Goal: Information Seeking & Learning: Learn about a topic

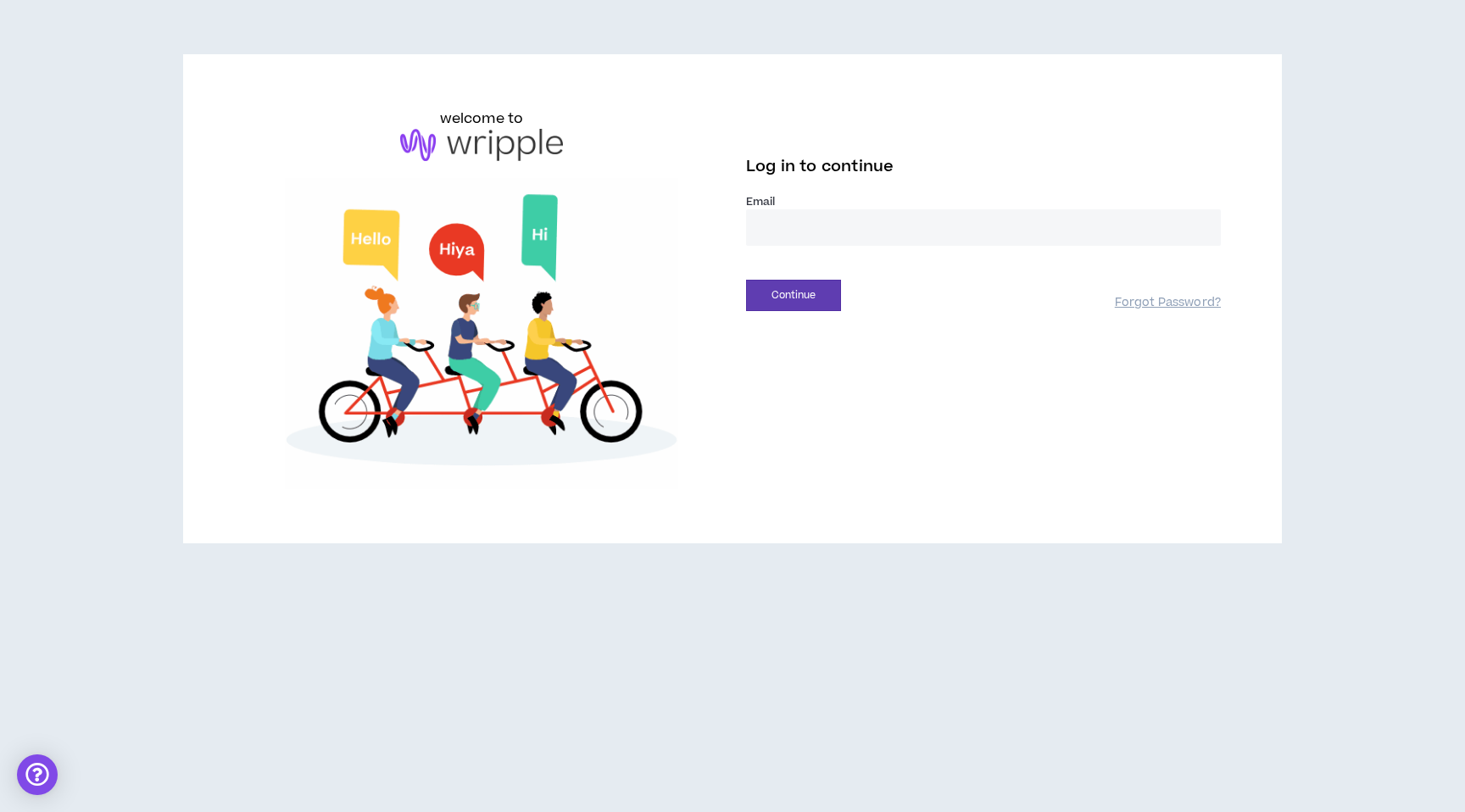
click at [883, 218] on input "email" at bounding box center [983, 227] width 475 height 36
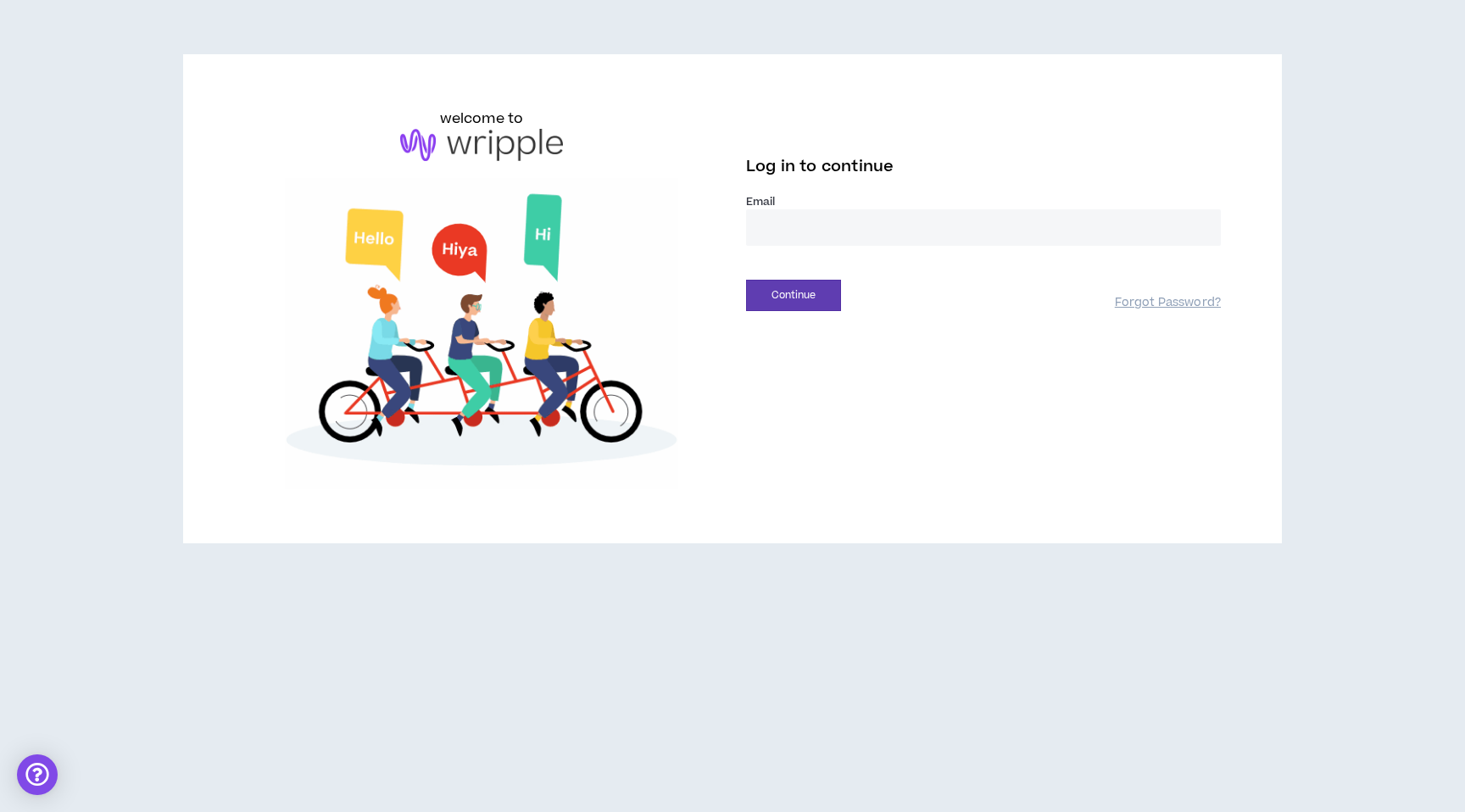
type input "**********"
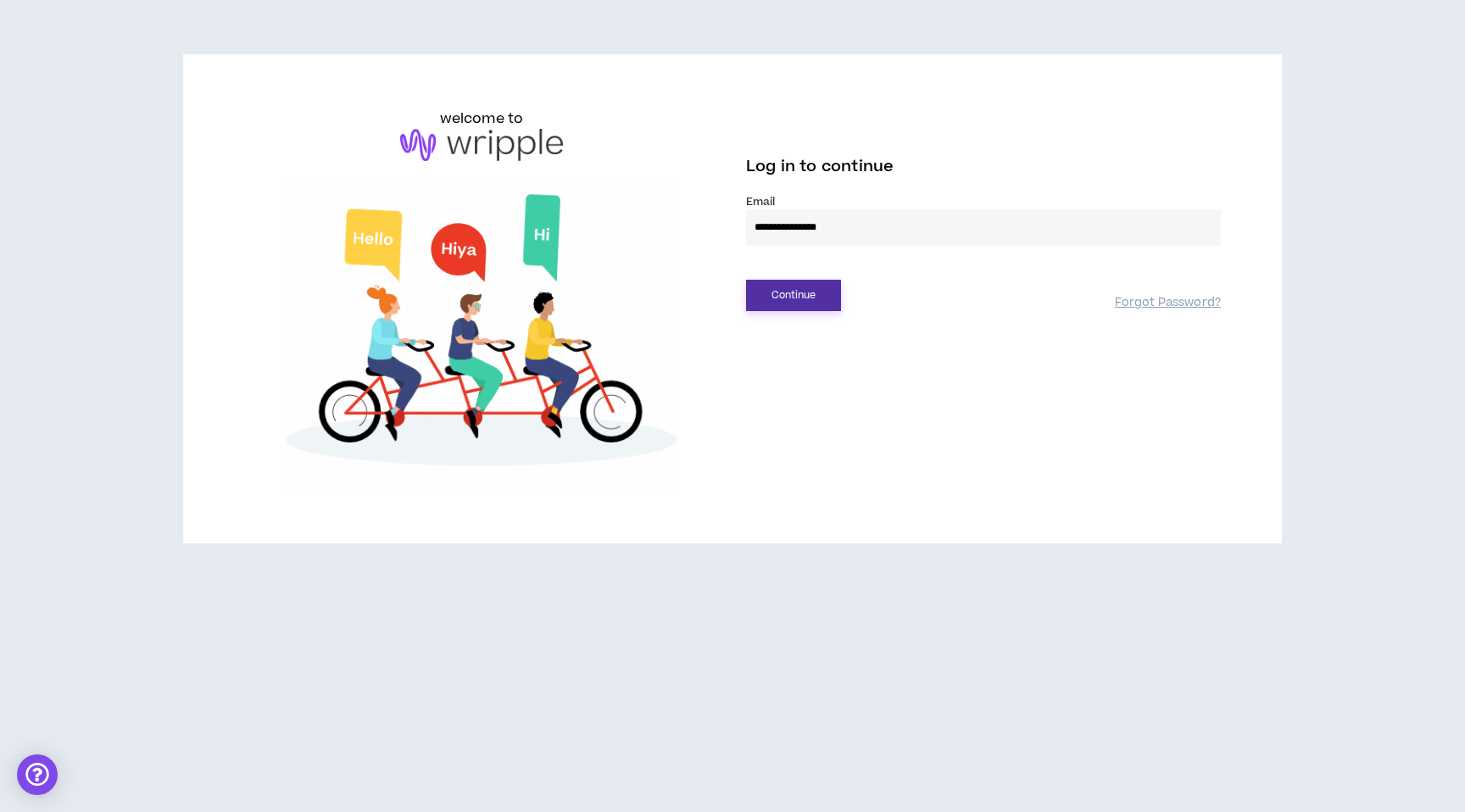
click at [830, 289] on button "Continue" at bounding box center [794, 295] width 95 height 32
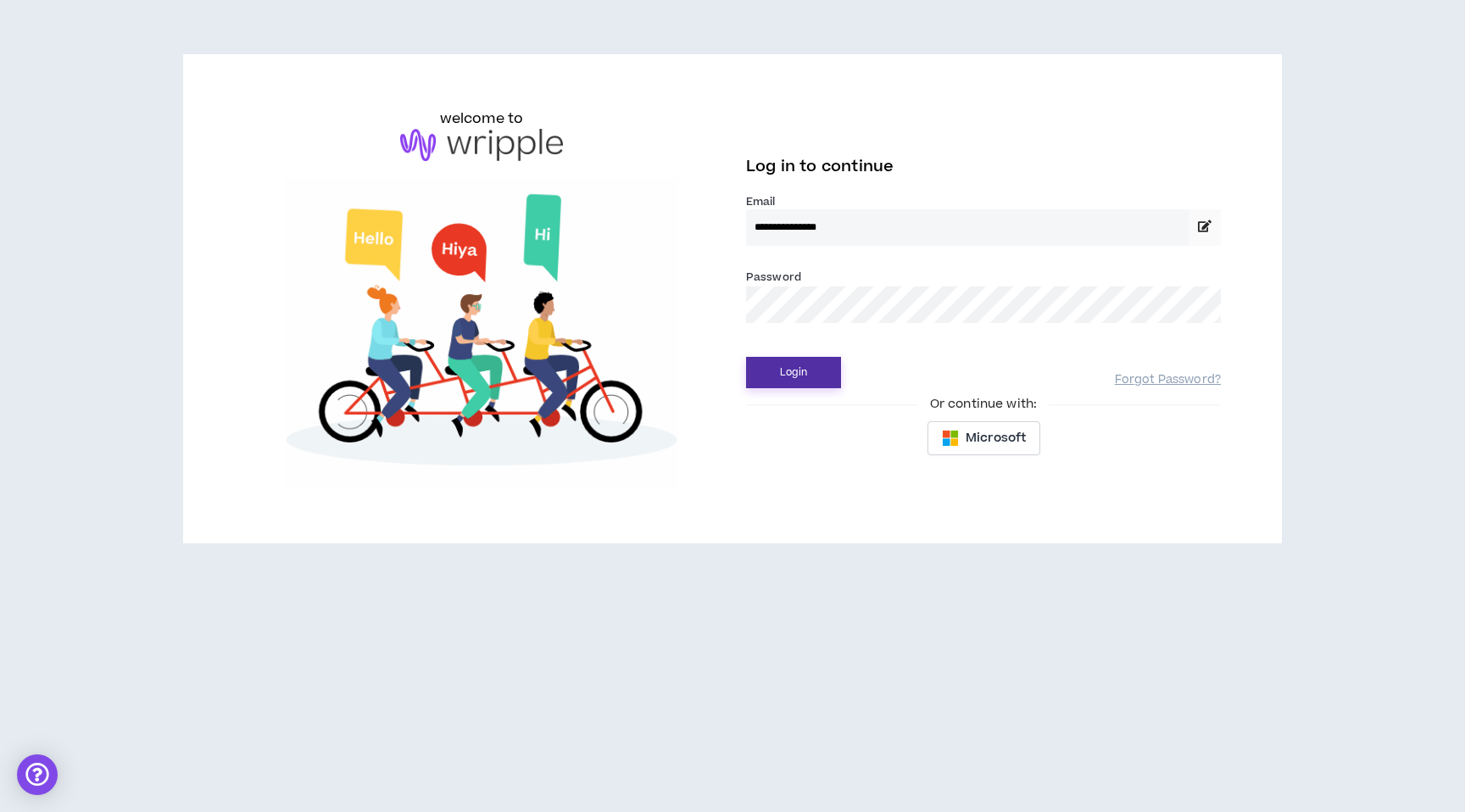
click at [780, 366] on button "Login" at bounding box center [794, 372] width 95 height 32
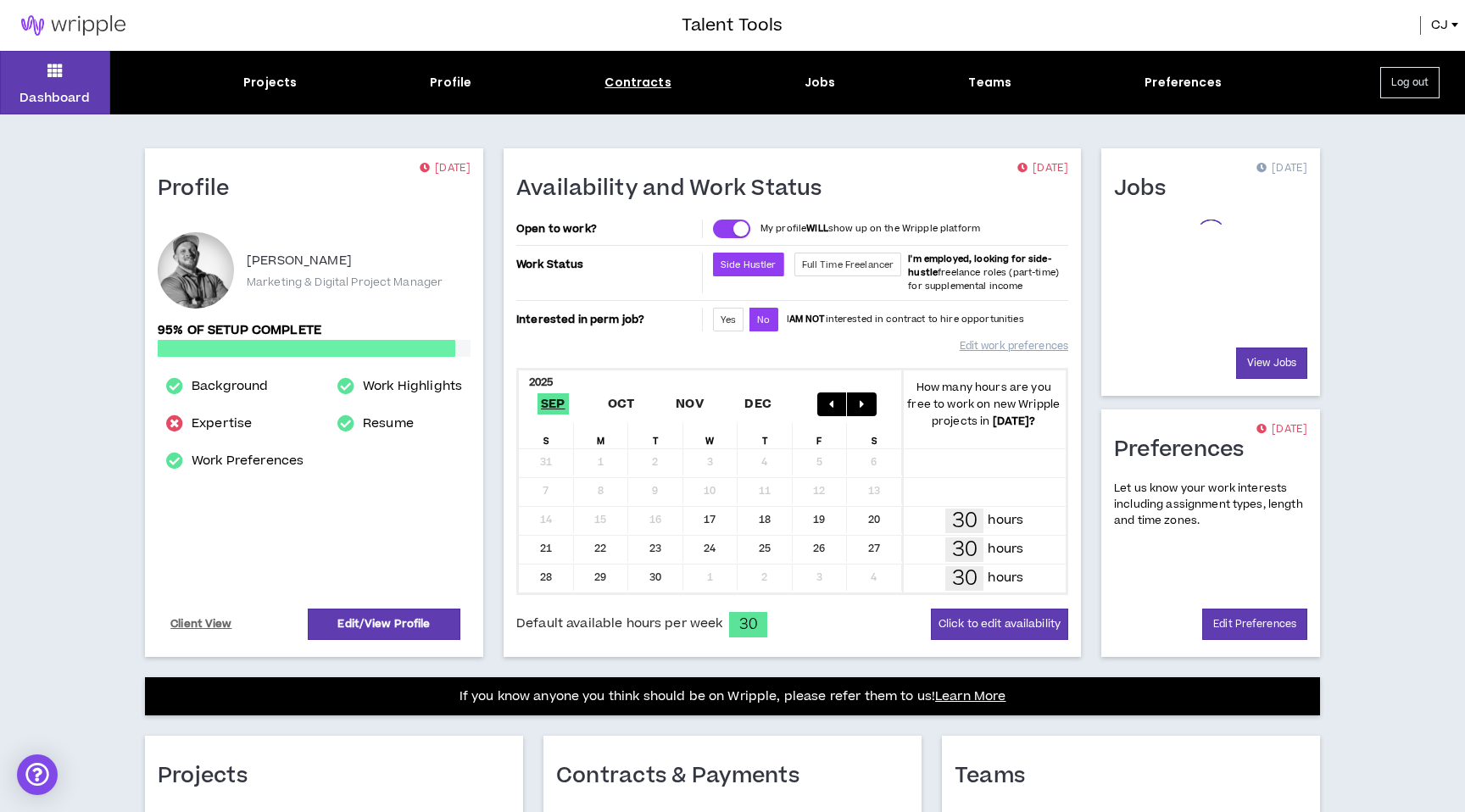
click at [641, 87] on div "Contracts" at bounding box center [637, 82] width 66 height 18
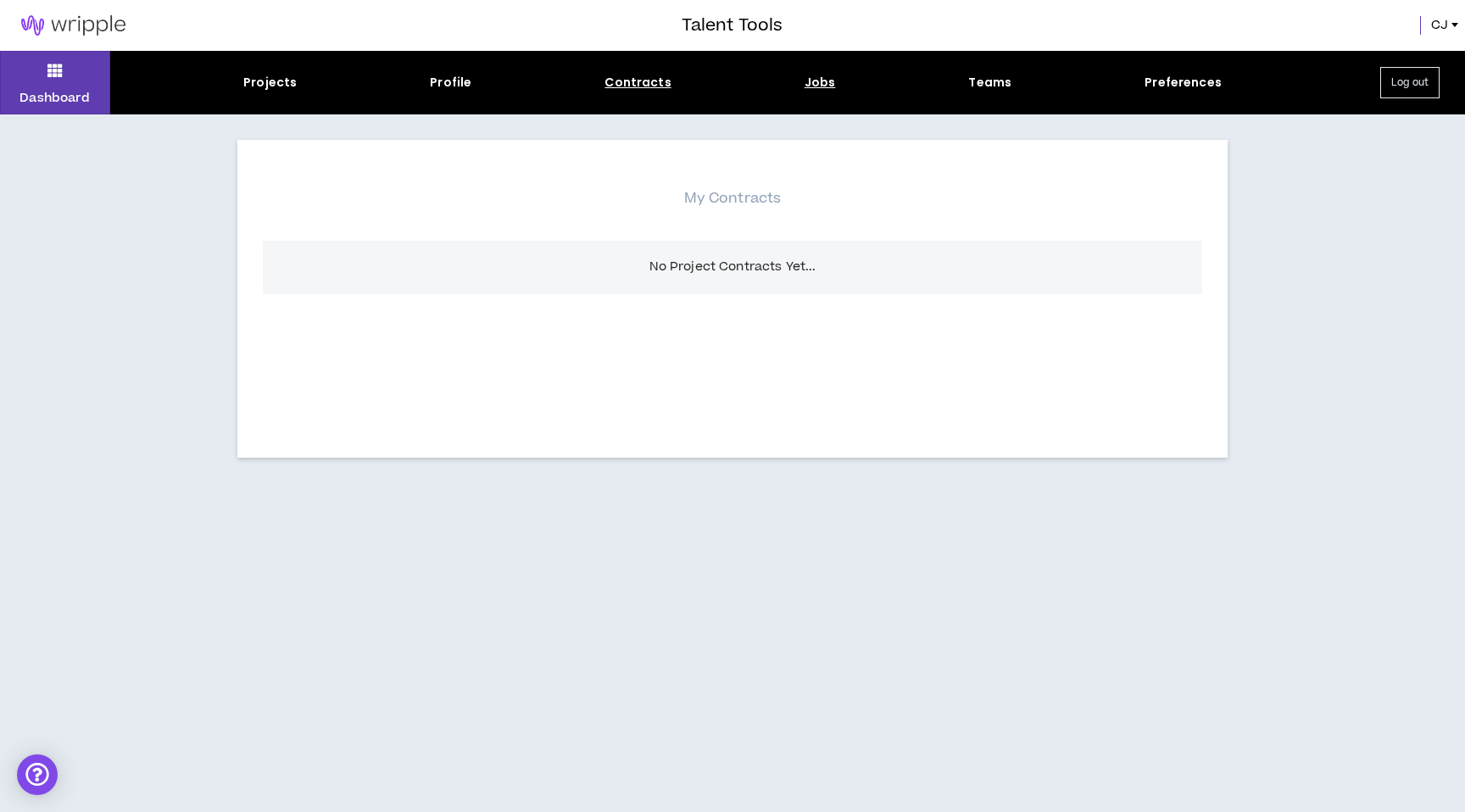
click at [822, 83] on div "Jobs" at bounding box center [821, 82] width 32 height 18
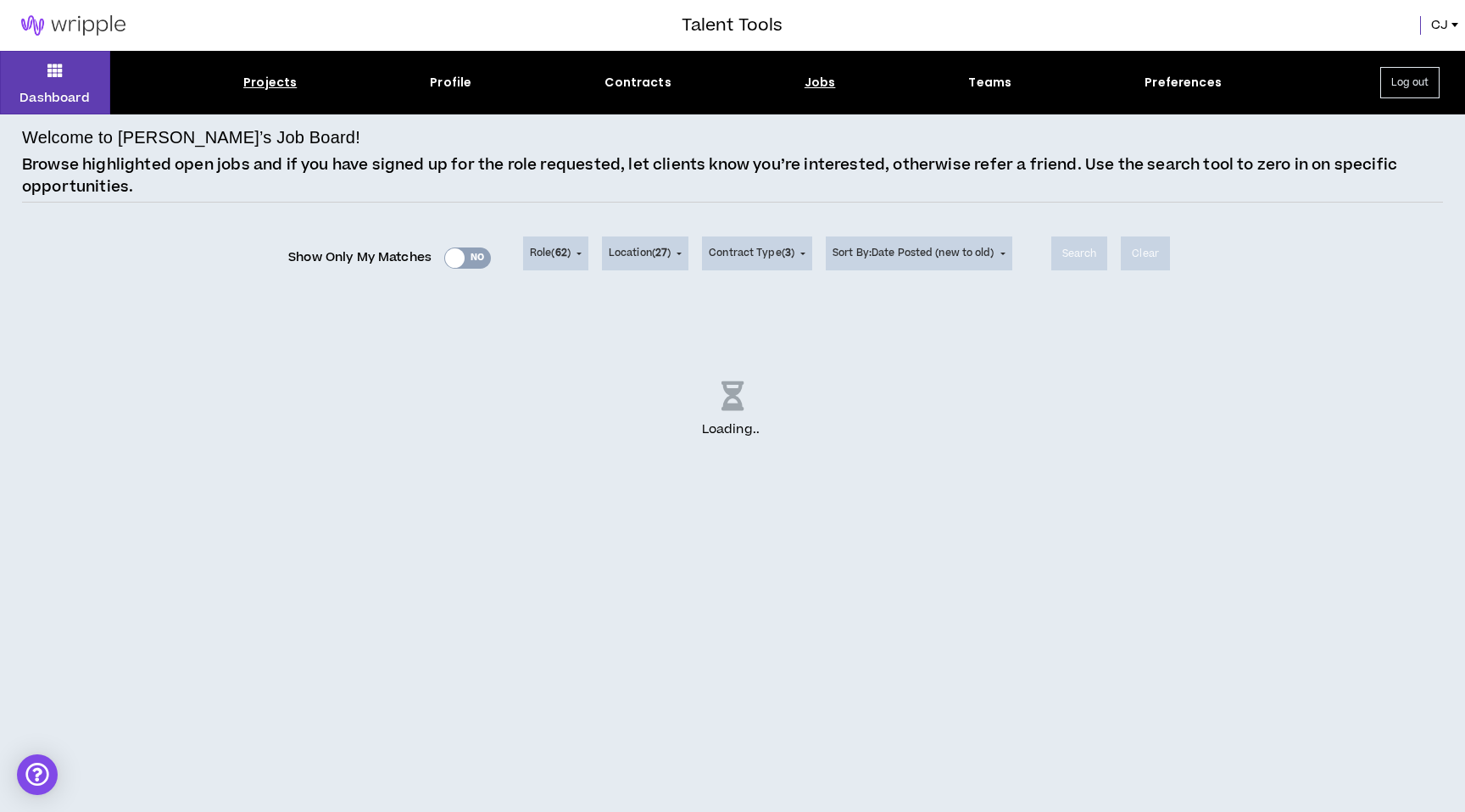
click at [282, 79] on div "Projects" at bounding box center [269, 82] width 53 height 18
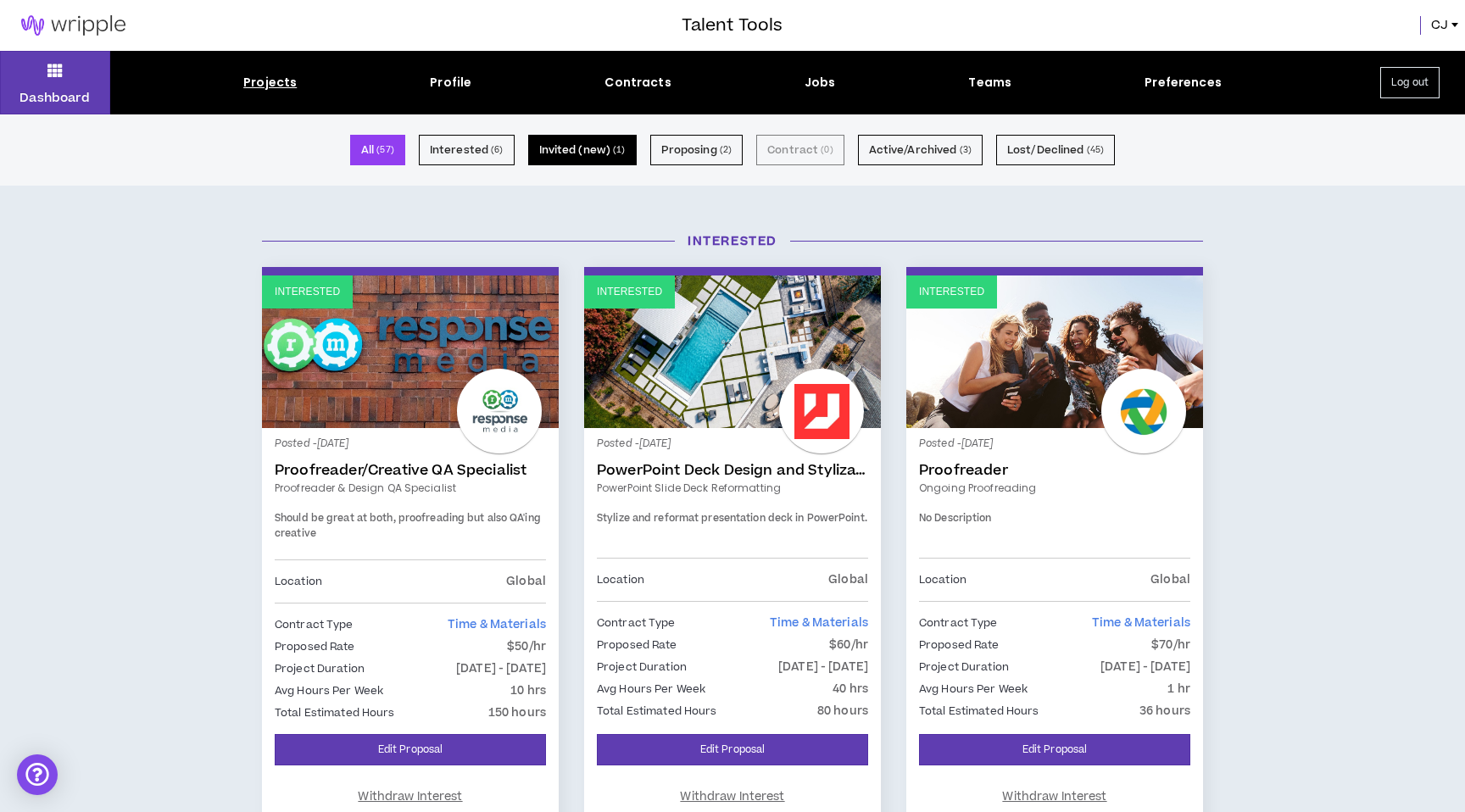
click at [591, 144] on button "Invited (new) ( 1 )" at bounding box center [582, 150] width 108 height 31
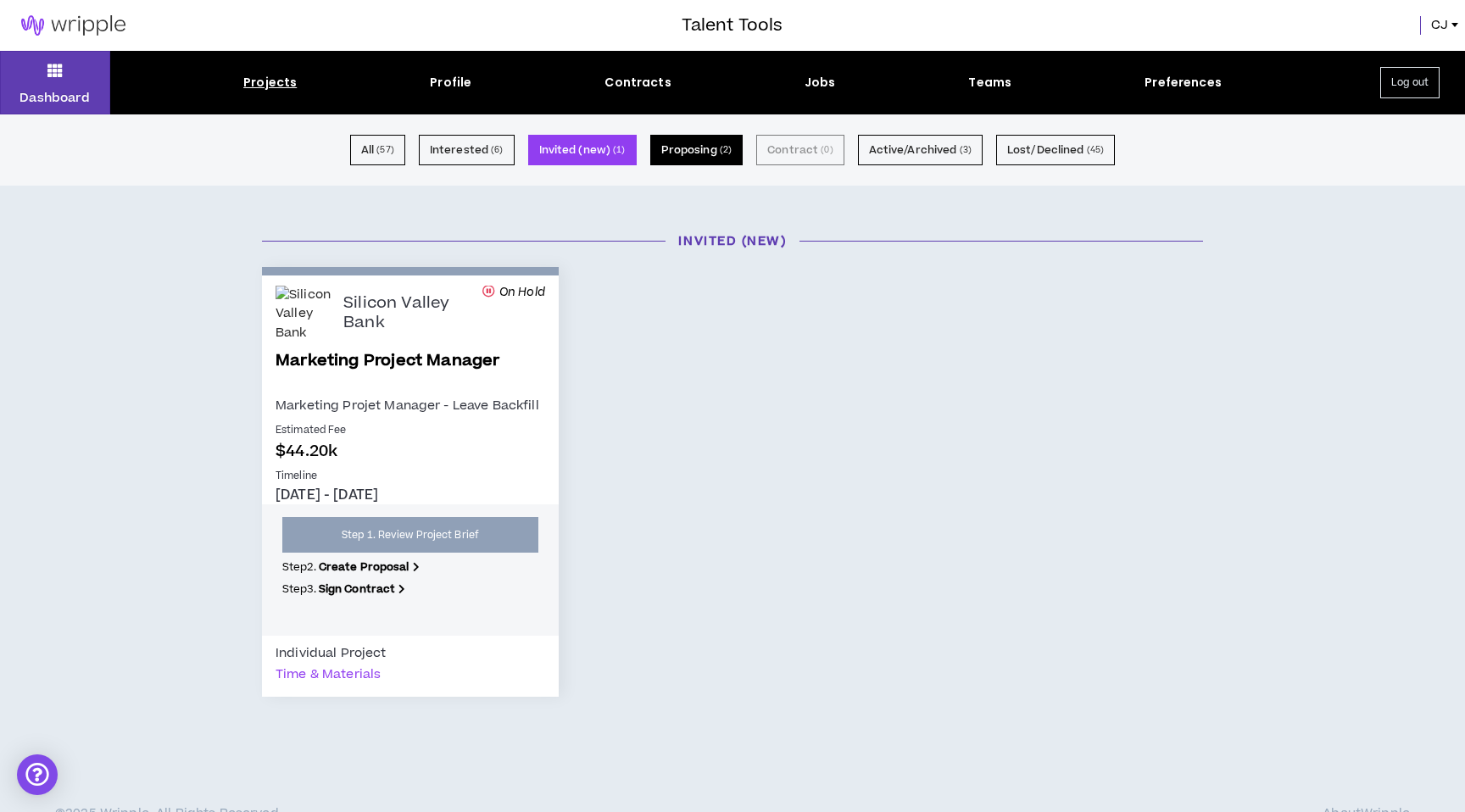
click at [685, 154] on button "Proposing ( 2 )" at bounding box center [697, 150] width 93 height 31
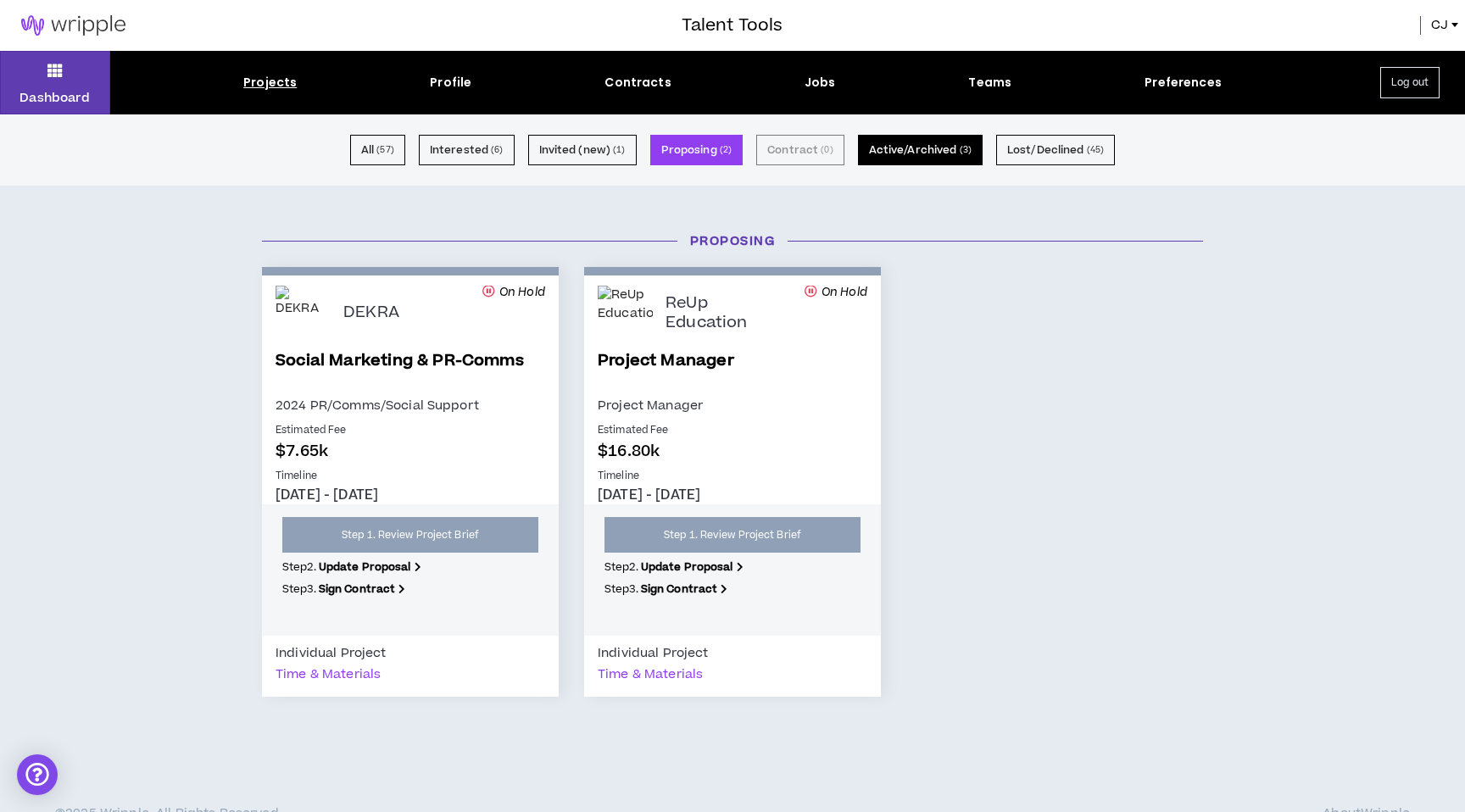
click at [885, 156] on button "Active/Archived ( 3 )" at bounding box center [920, 150] width 125 height 31
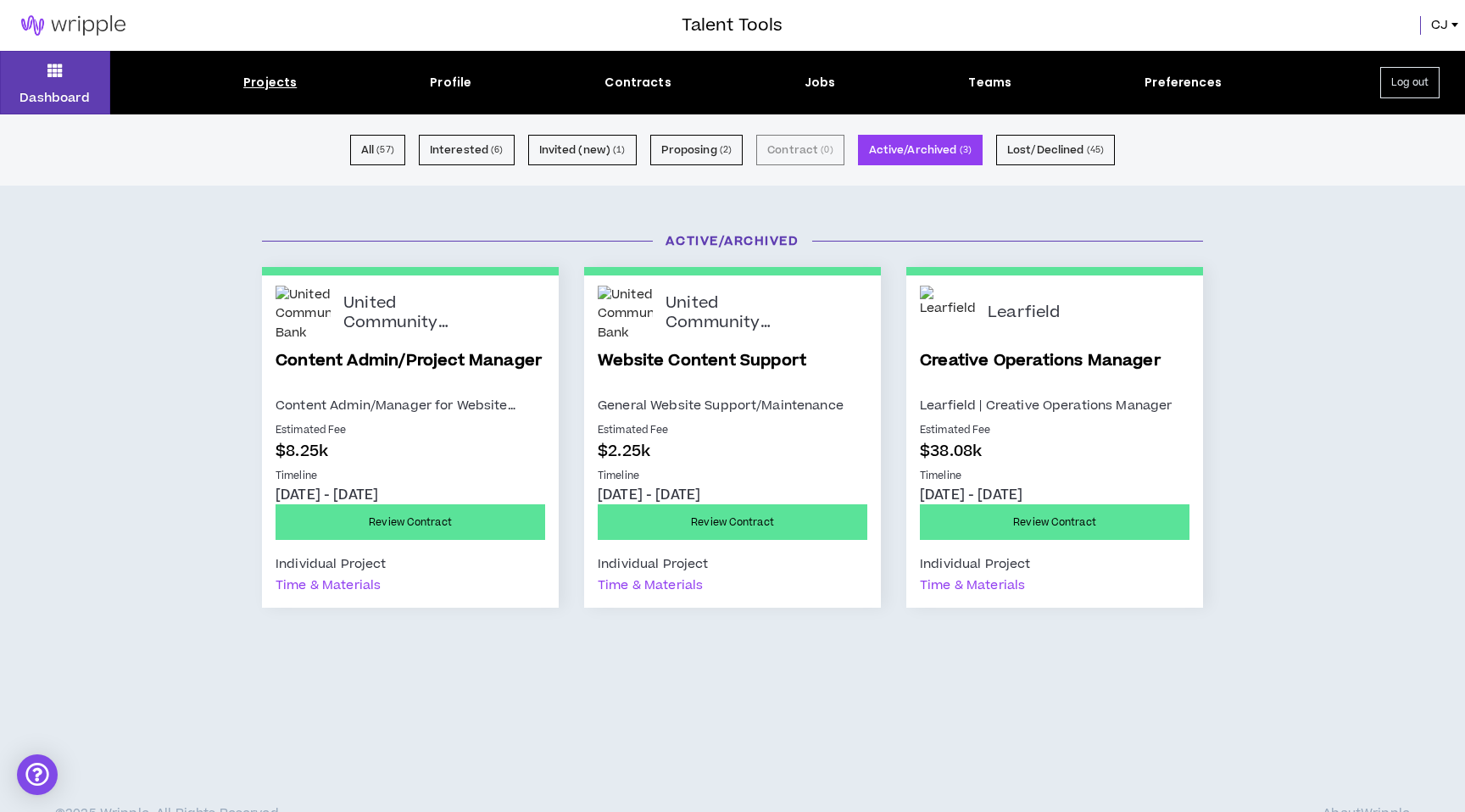
click at [1059, 359] on link "Creative Operations Manager" at bounding box center [1053, 372] width 269 height 46
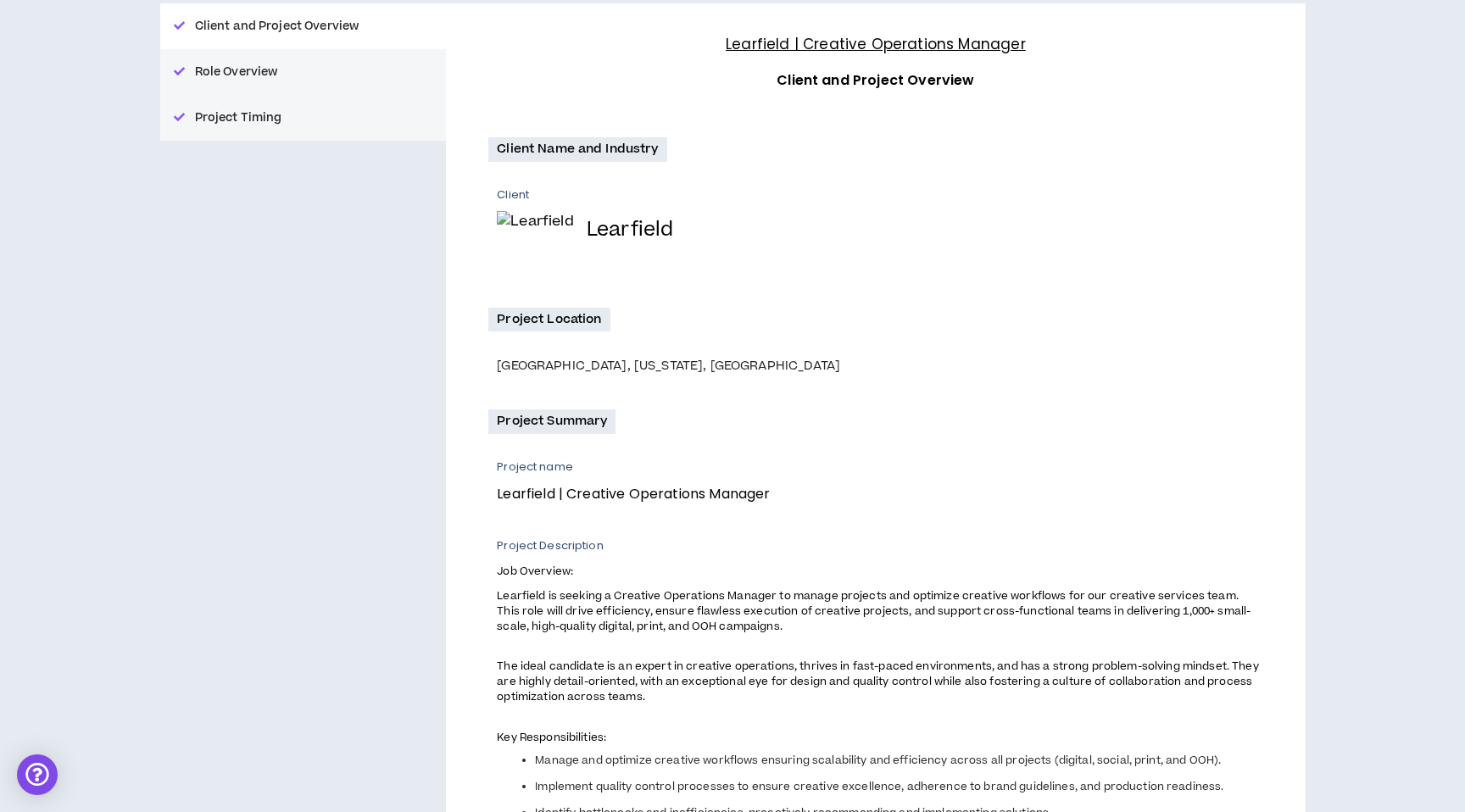
scroll to position [234, 0]
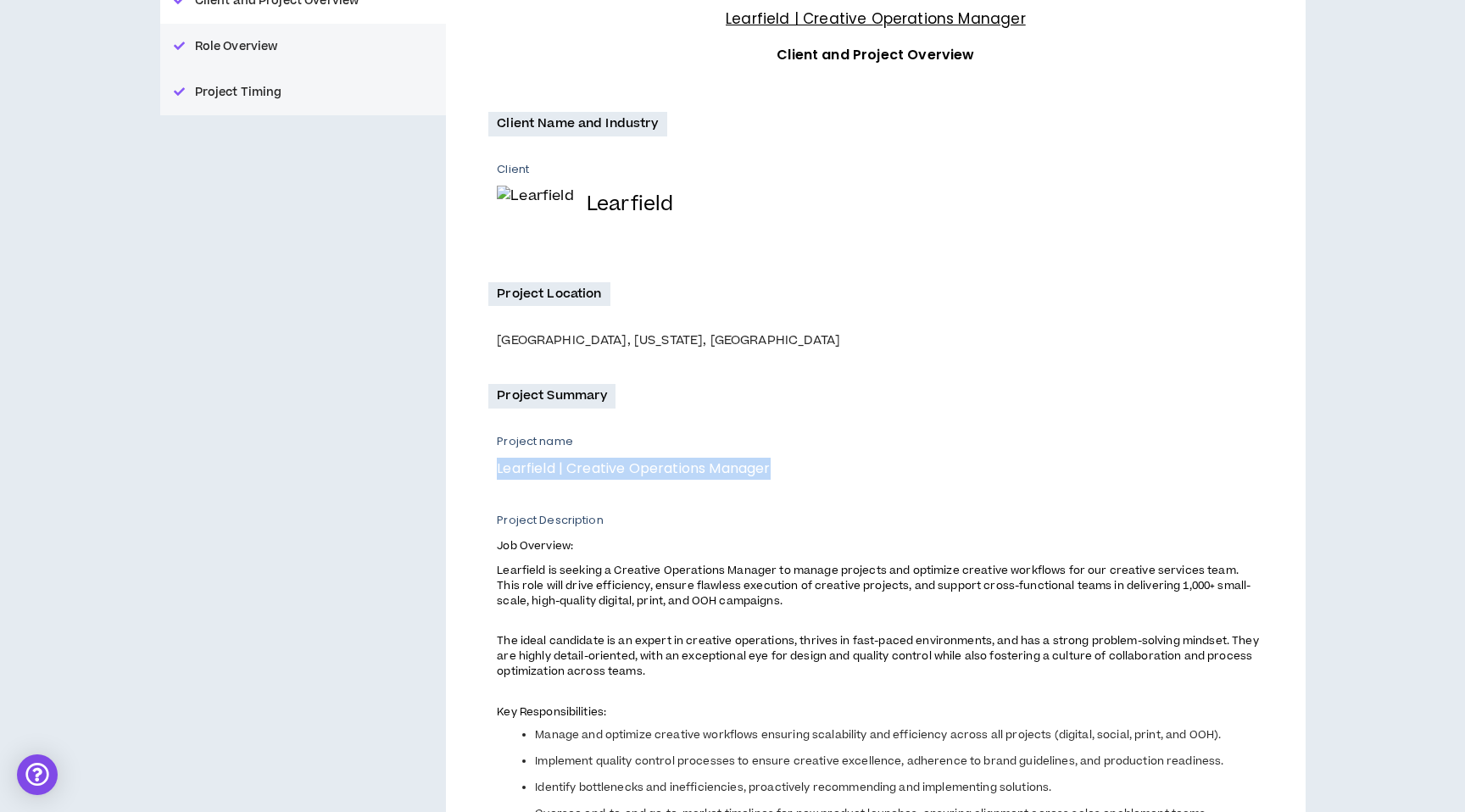
drag, startPoint x: 796, startPoint y: 467, endPoint x: 440, endPoint y: 467, distance: 356.0
click at [440, 467] on div "Client and Project Overview Role Overview Project Timing Learfield | Creative O…" at bounding box center [732, 646] width 1145 height 1338
copy p "Learfield | Creative Operations Manager"
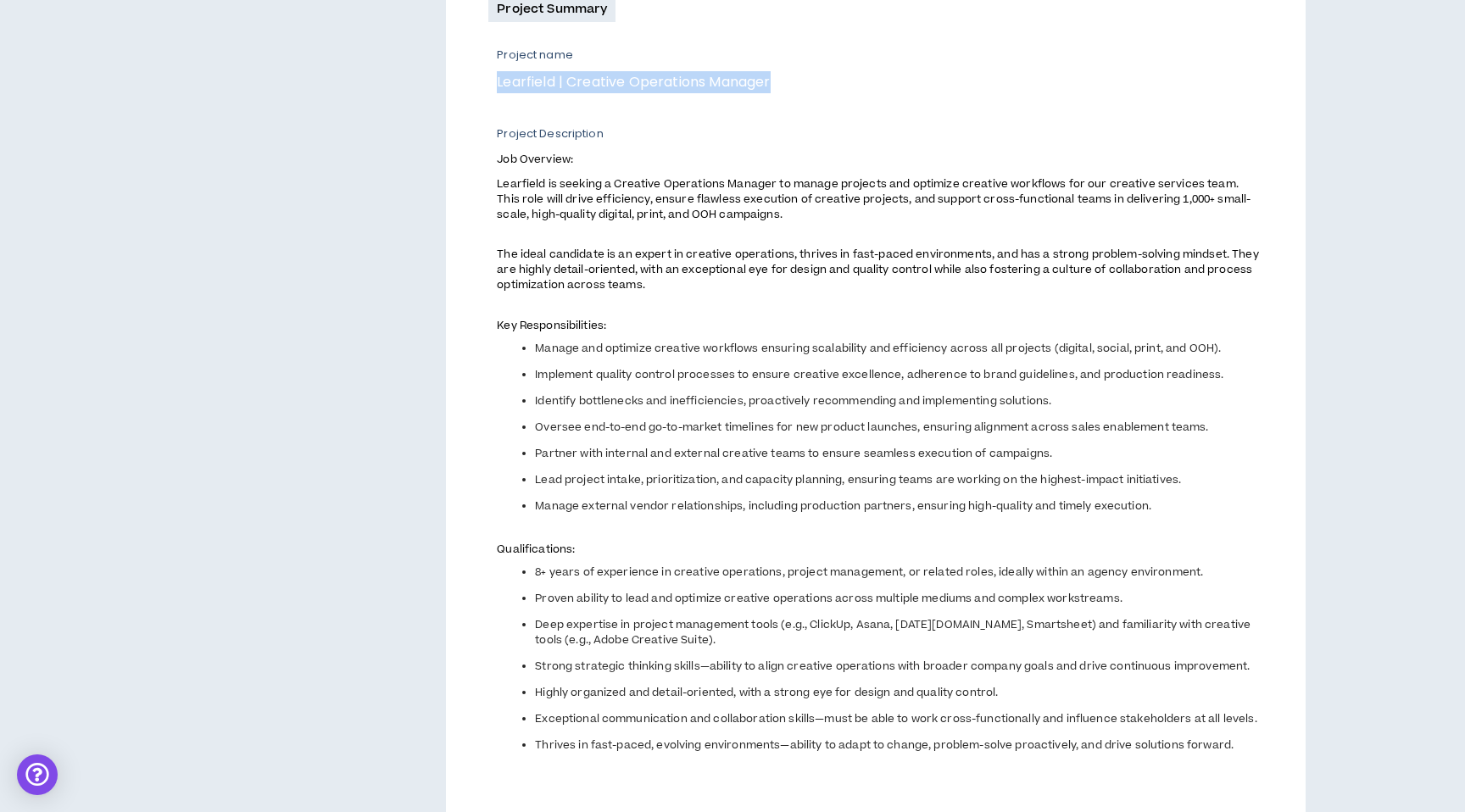
scroll to position [579, 0]
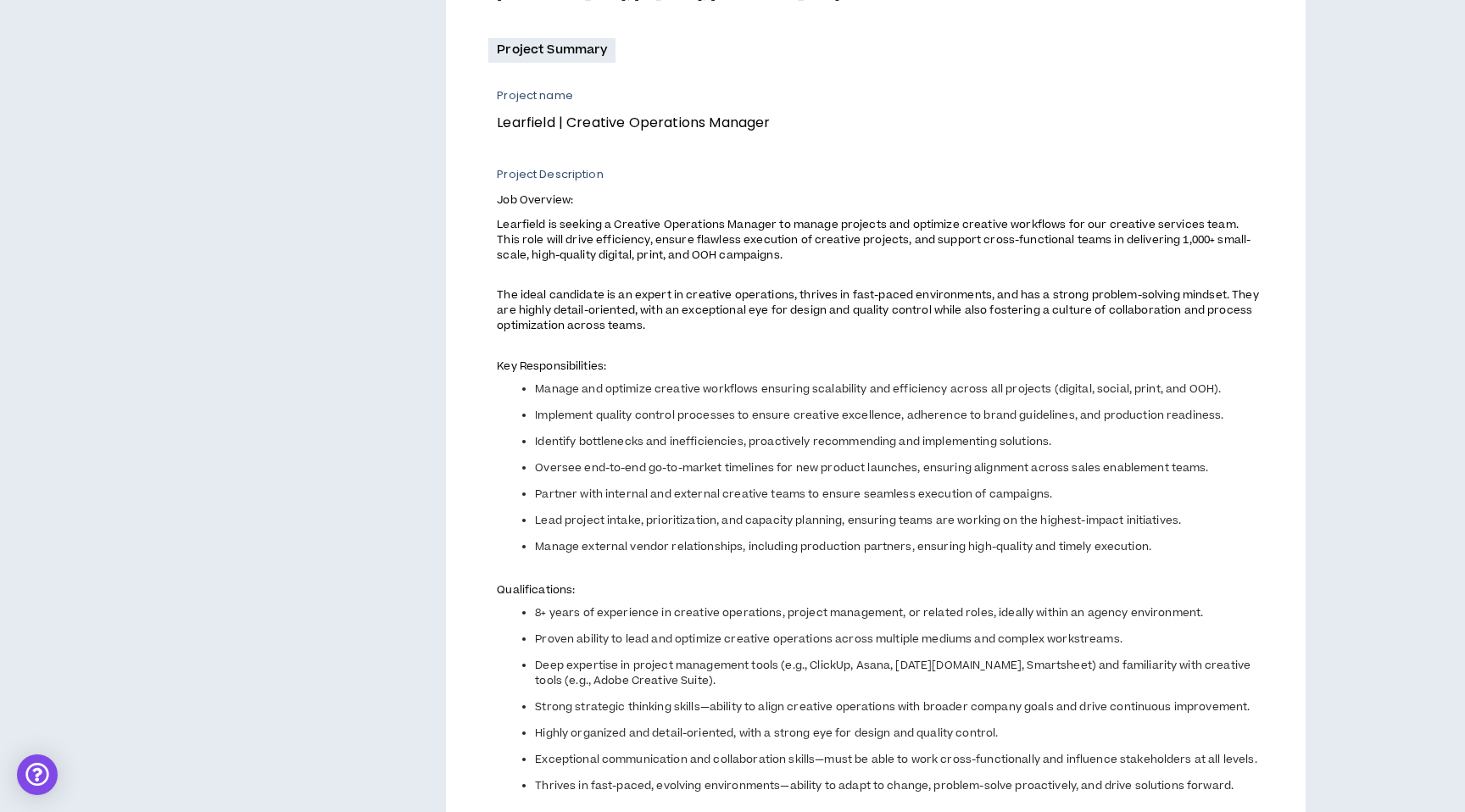
click at [498, 176] on p "Project Description" at bounding box center [879, 174] width 766 height 15
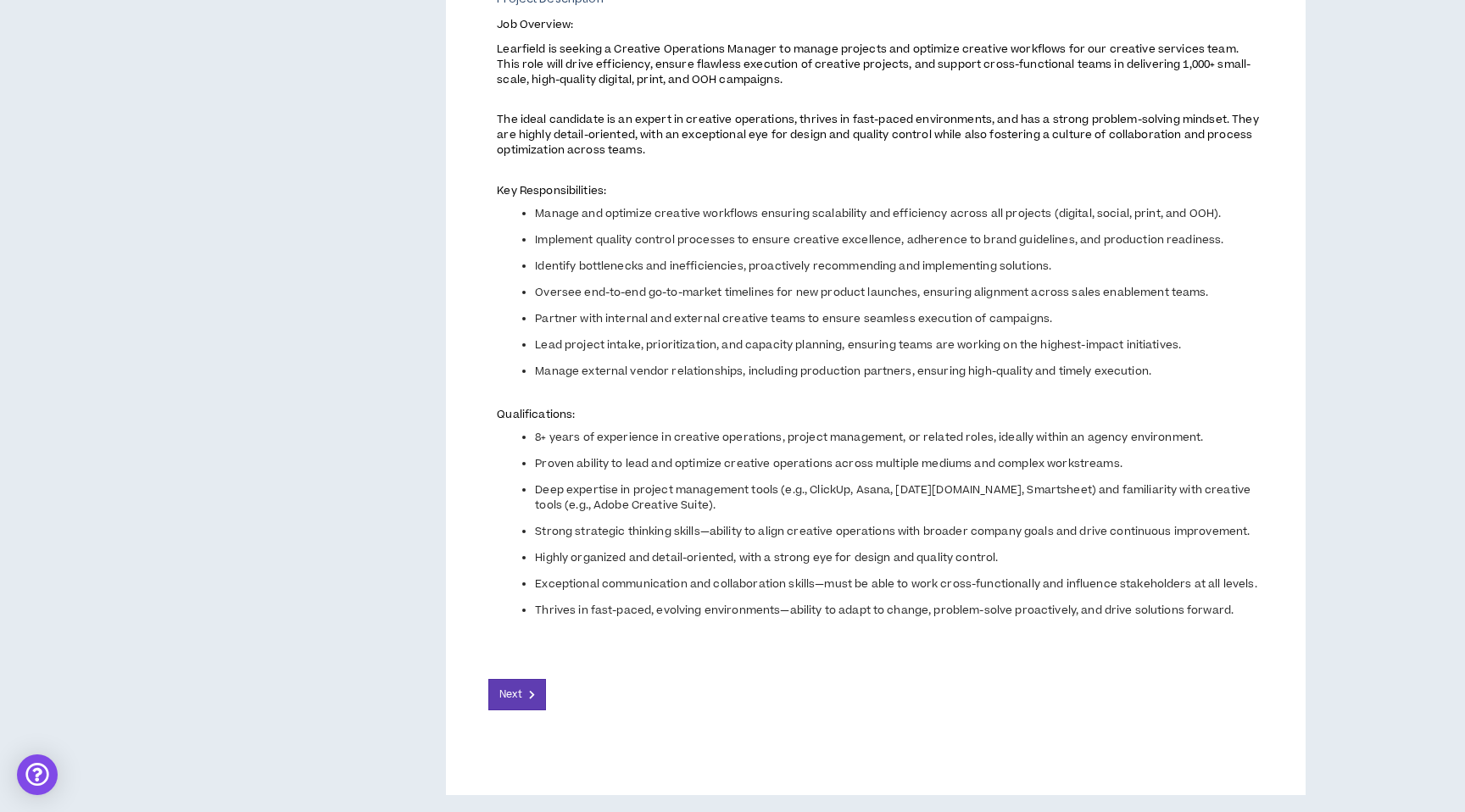
click at [1260, 616] on li "Thrives in fast-paced, evolving environments—ability to adapt to change, proble…" at bounding box center [898, 610] width 727 height 15
copy div "Loremip Dolorsitame Con Adipisci: Elitseddo ei tempori u Laboreet Doloremagn Al…"
